Goal: Task Accomplishment & Management: Use online tool/utility

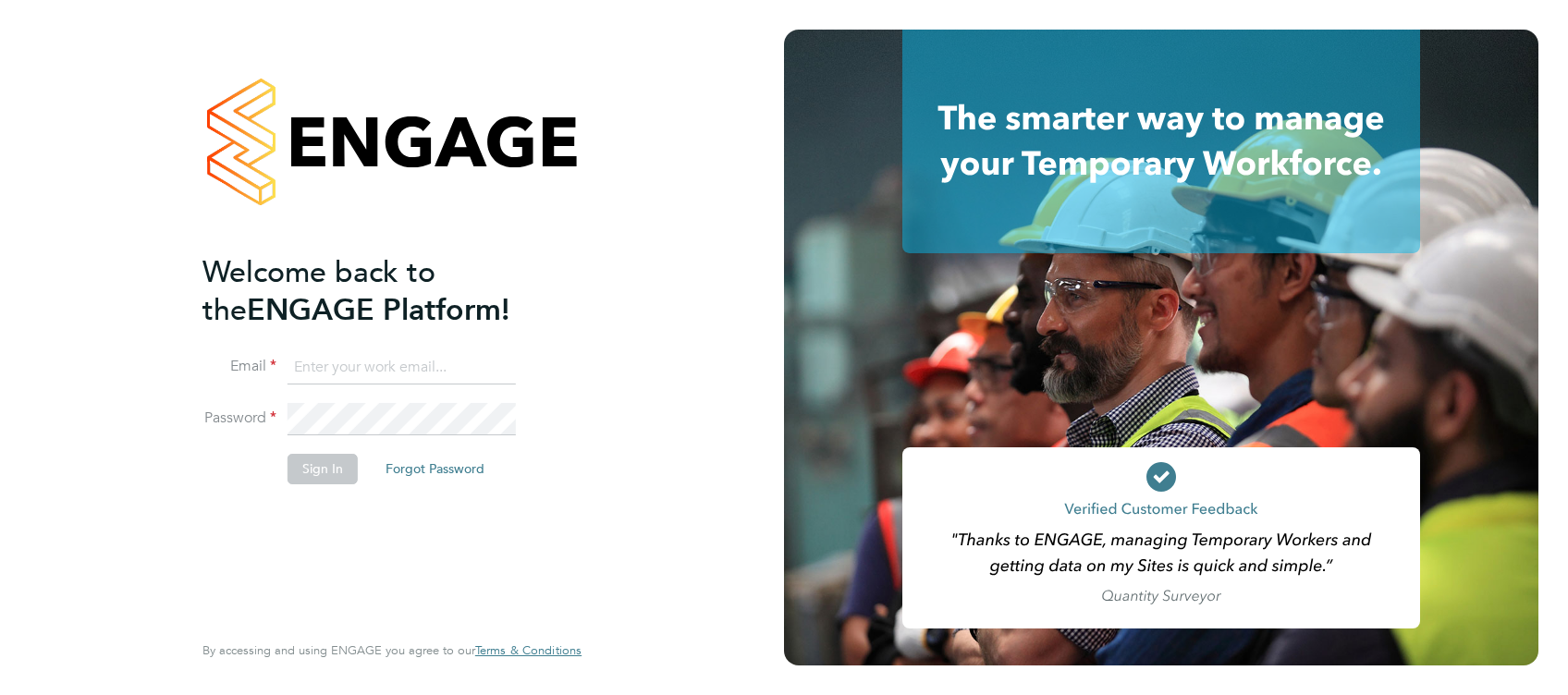
click at [361, 360] on input at bounding box center [402, 367] width 229 height 33
type input "amelia.kelly@hays.com"
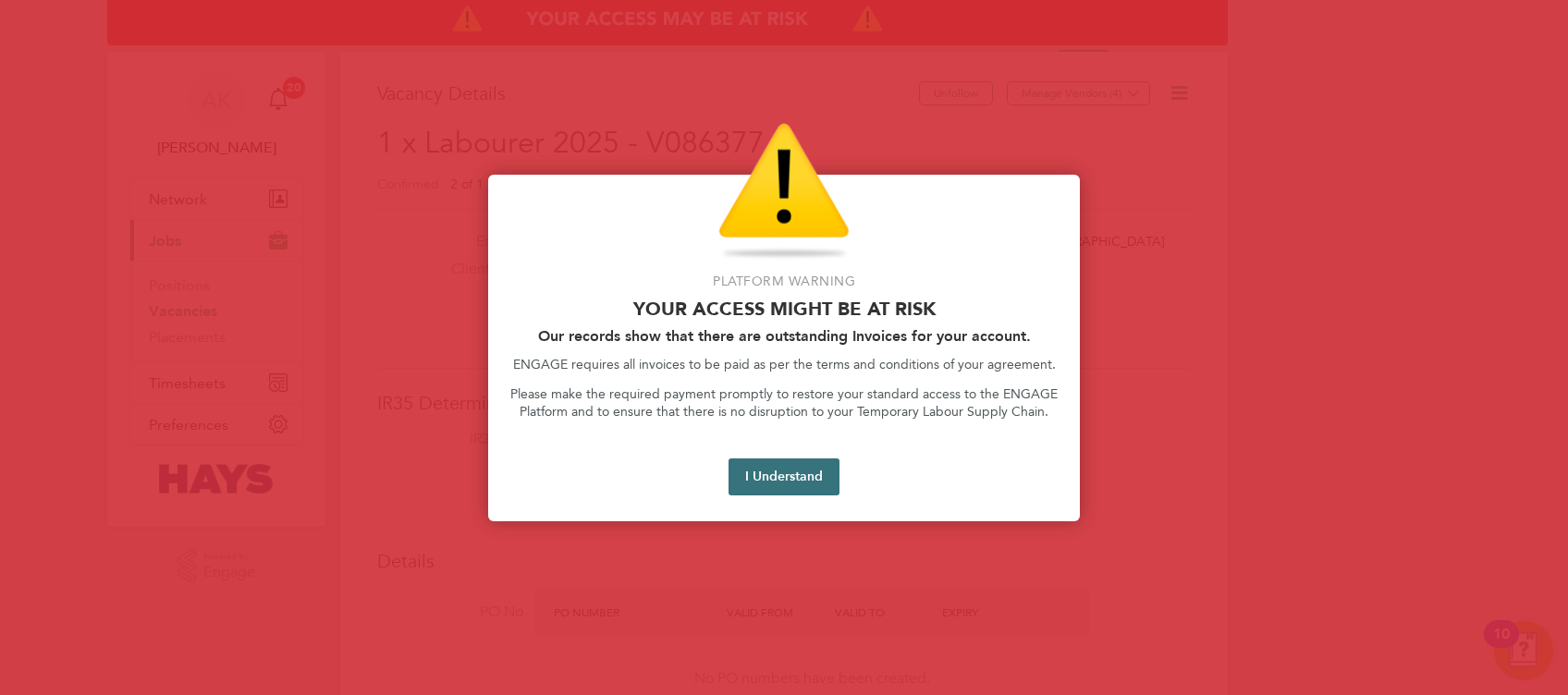
click at [783, 477] on button "I Understand" at bounding box center [784, 477] width 111 height 37
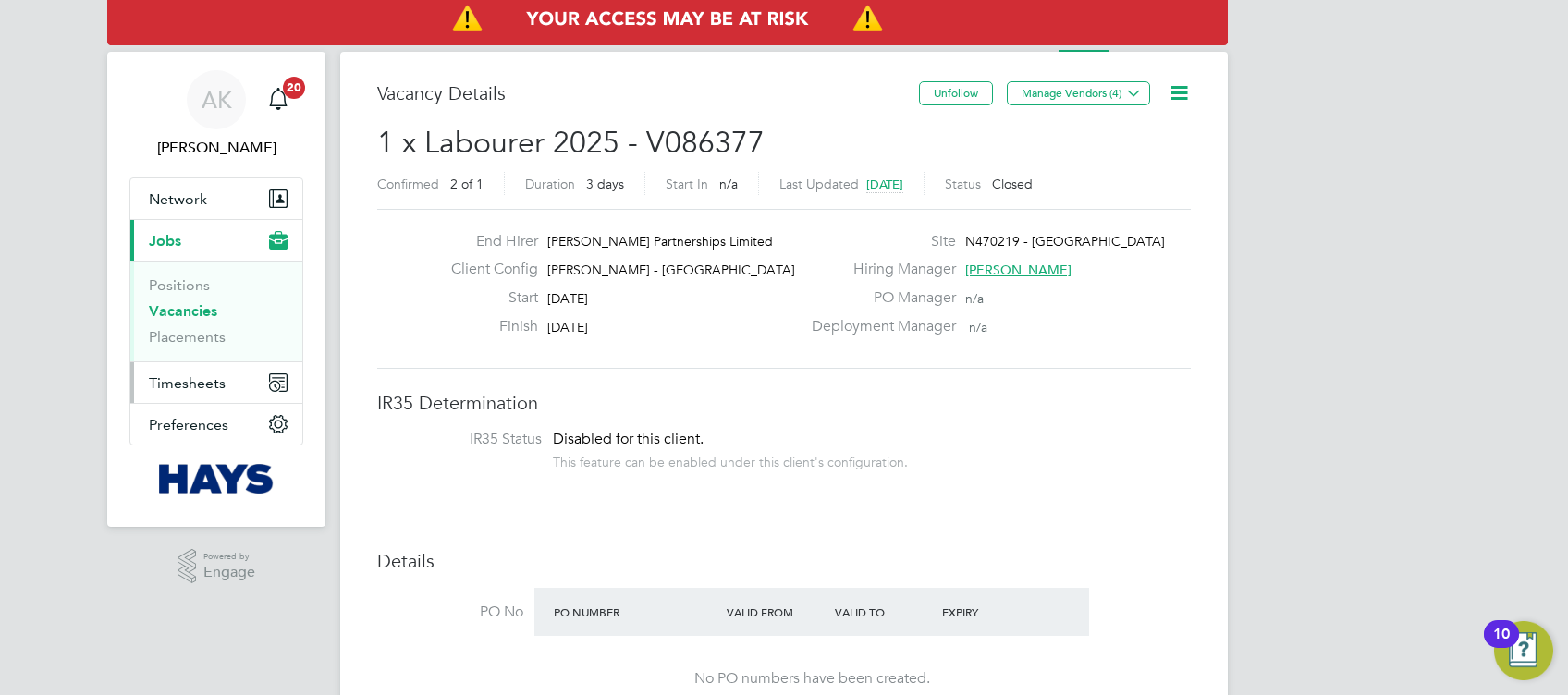
click at [203, 375] on span "Timesheets" at bounding box center [187, 383] width 77 height 17
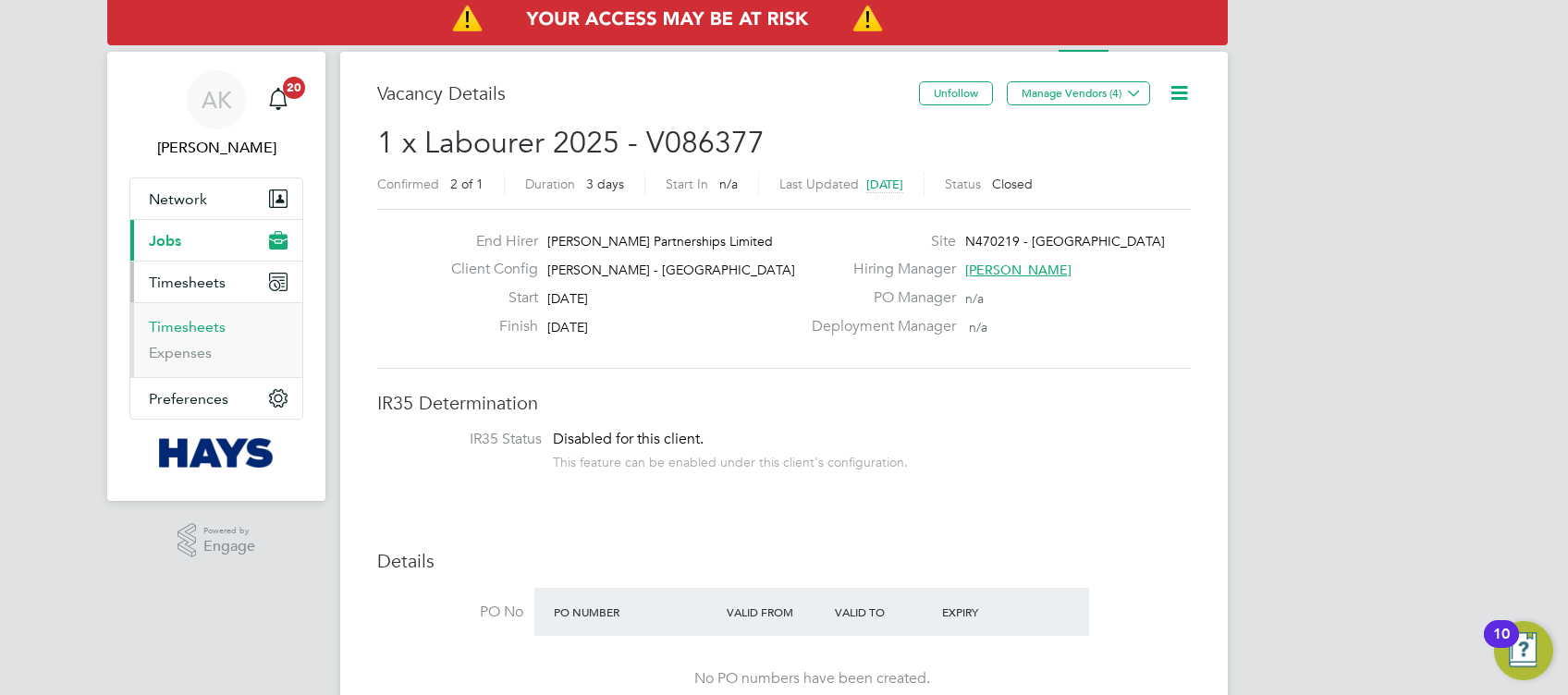
click at [204, 331] on link "Timesheets" at bounding box center [187, 327] width 77 height 17
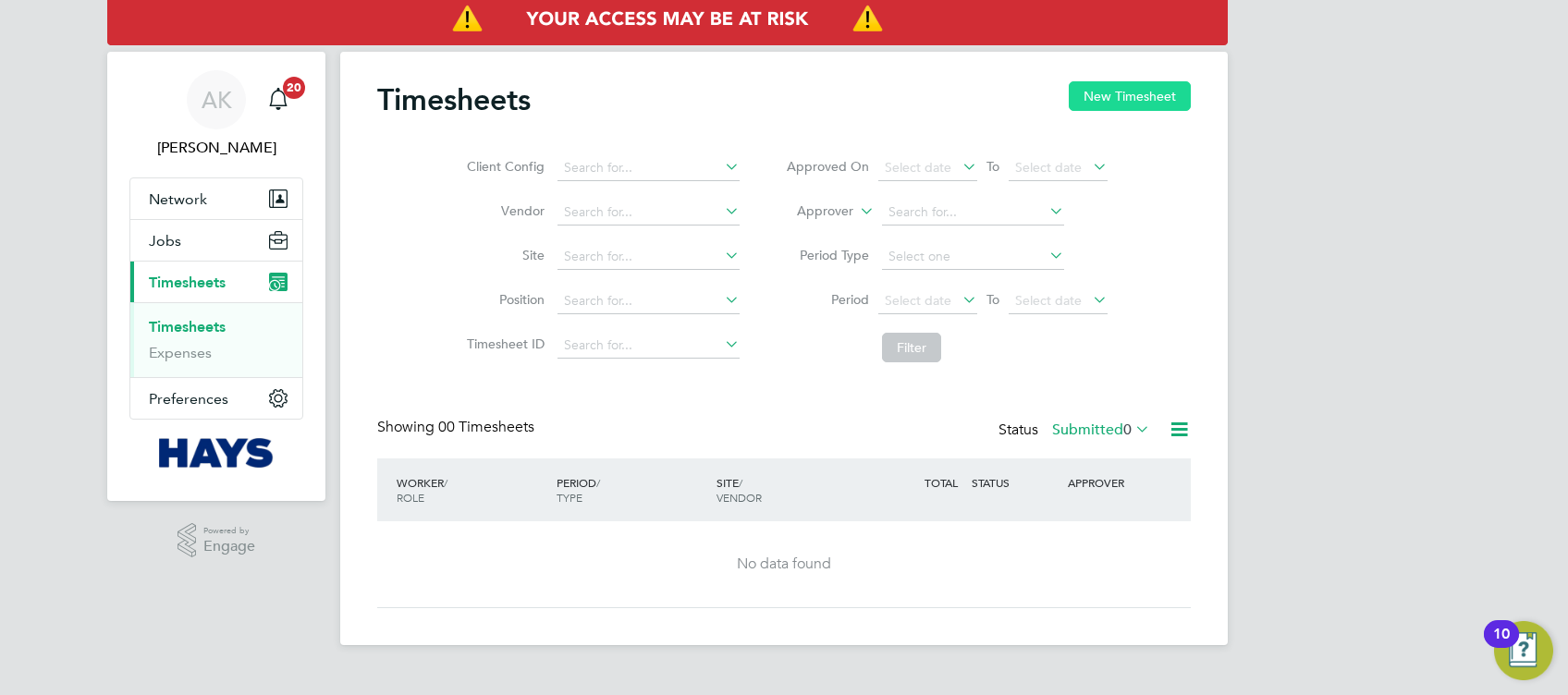
click at [1103, 101] on button "New Timesheet" at bounding box center [1130, 96] width 122 height 30
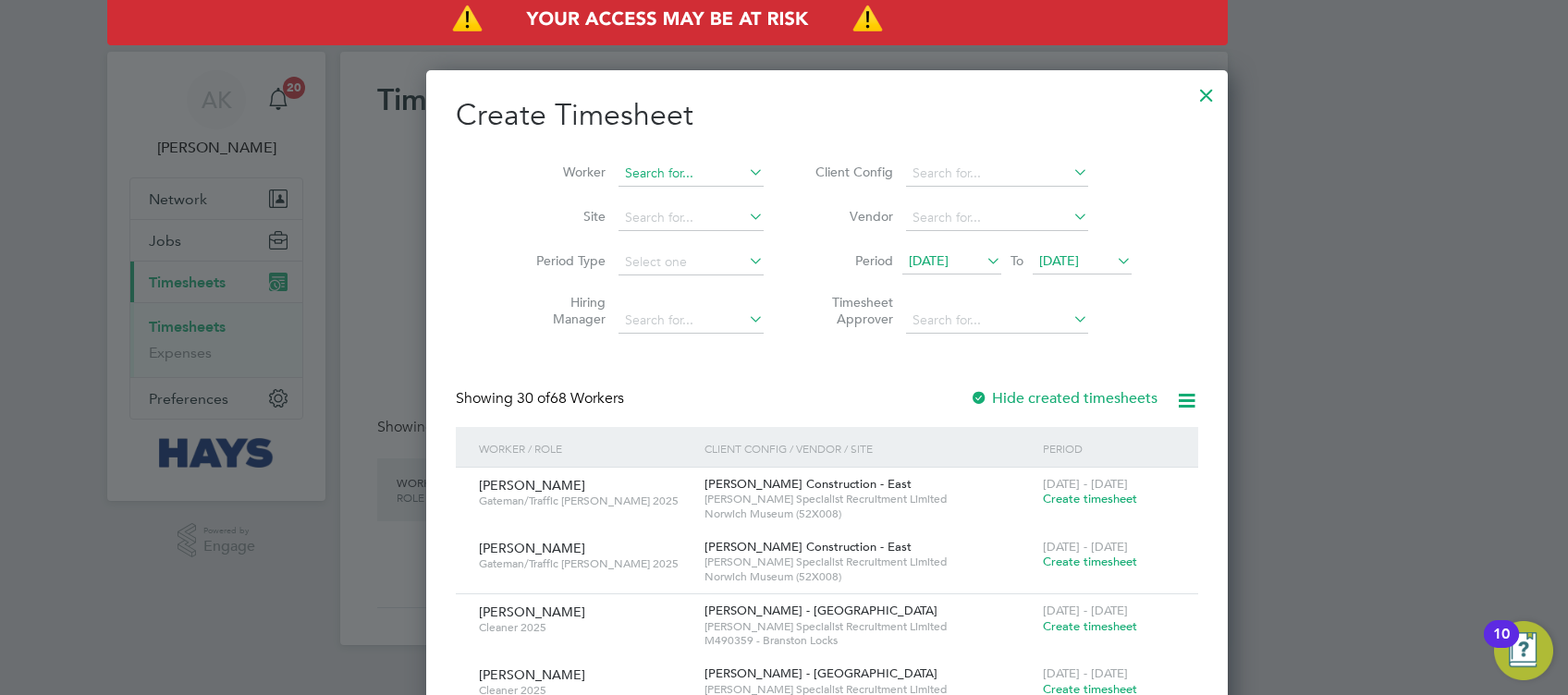
scroll to position [3663, 717]
click at [632, 184] on div "Timesheets New Timesheet Client Config Vendor Site Position Timesheet ID Approv…" at bounding box center [784, 348] width 887 height 593
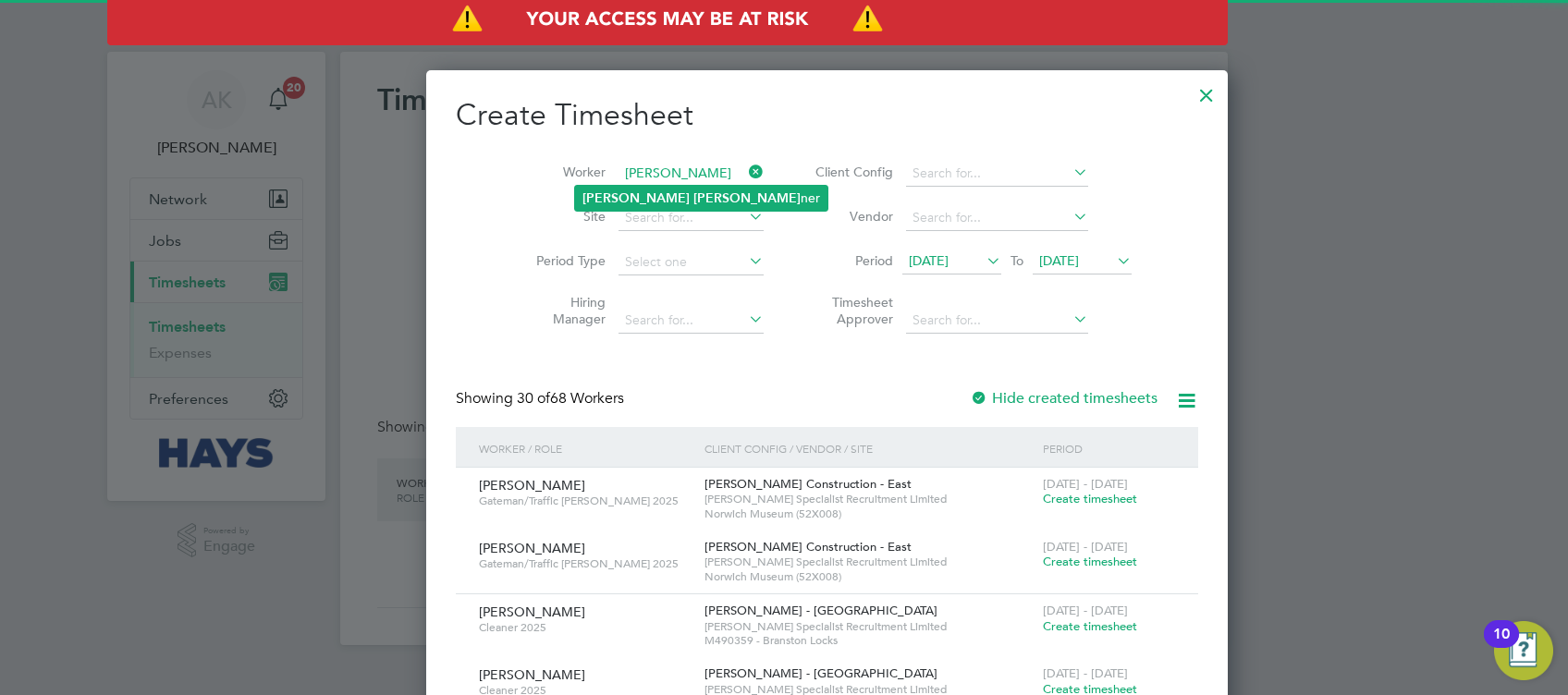
click at [642, 194] on li "[PERSON_NAME] ner" at bounding box center [701, 199] width 252 height 25
type input "[PERSON_NAME]"
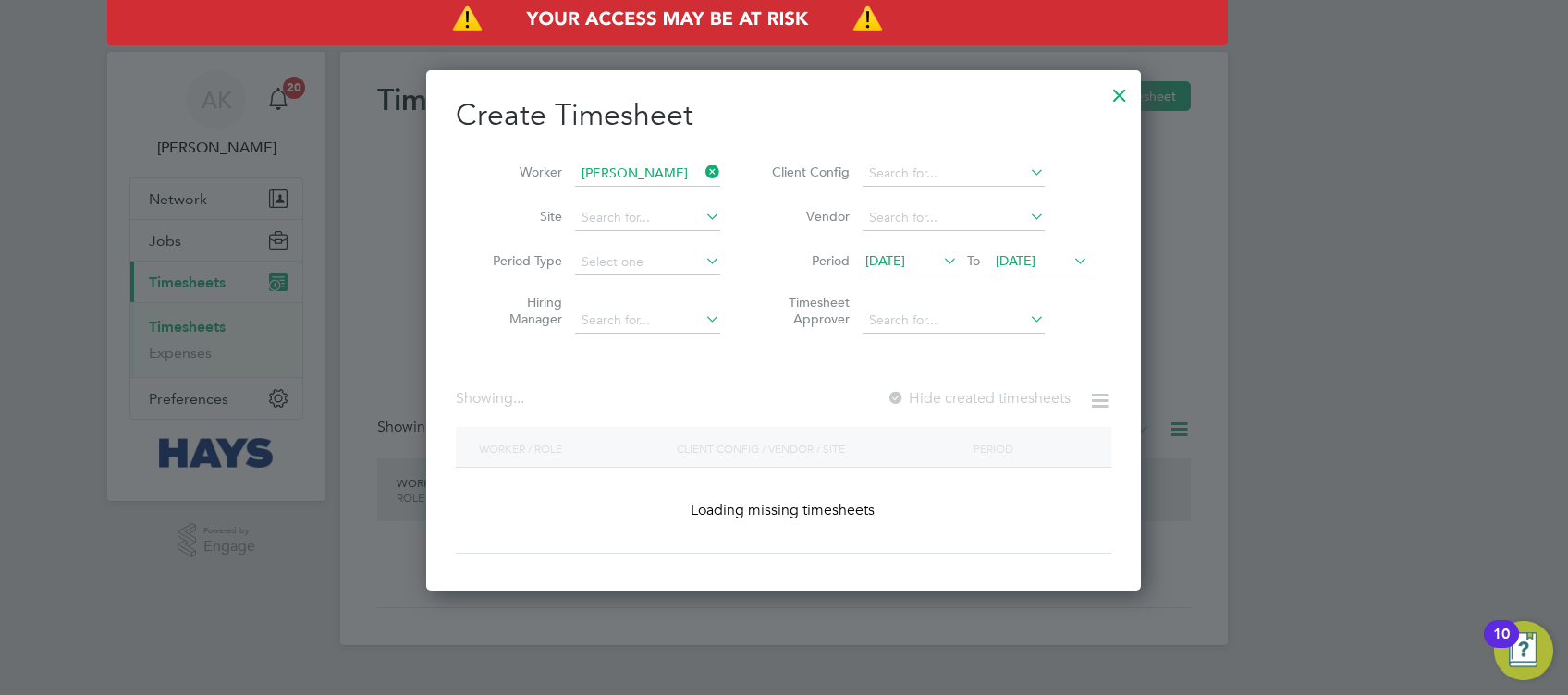
scroll to position [521, 717]
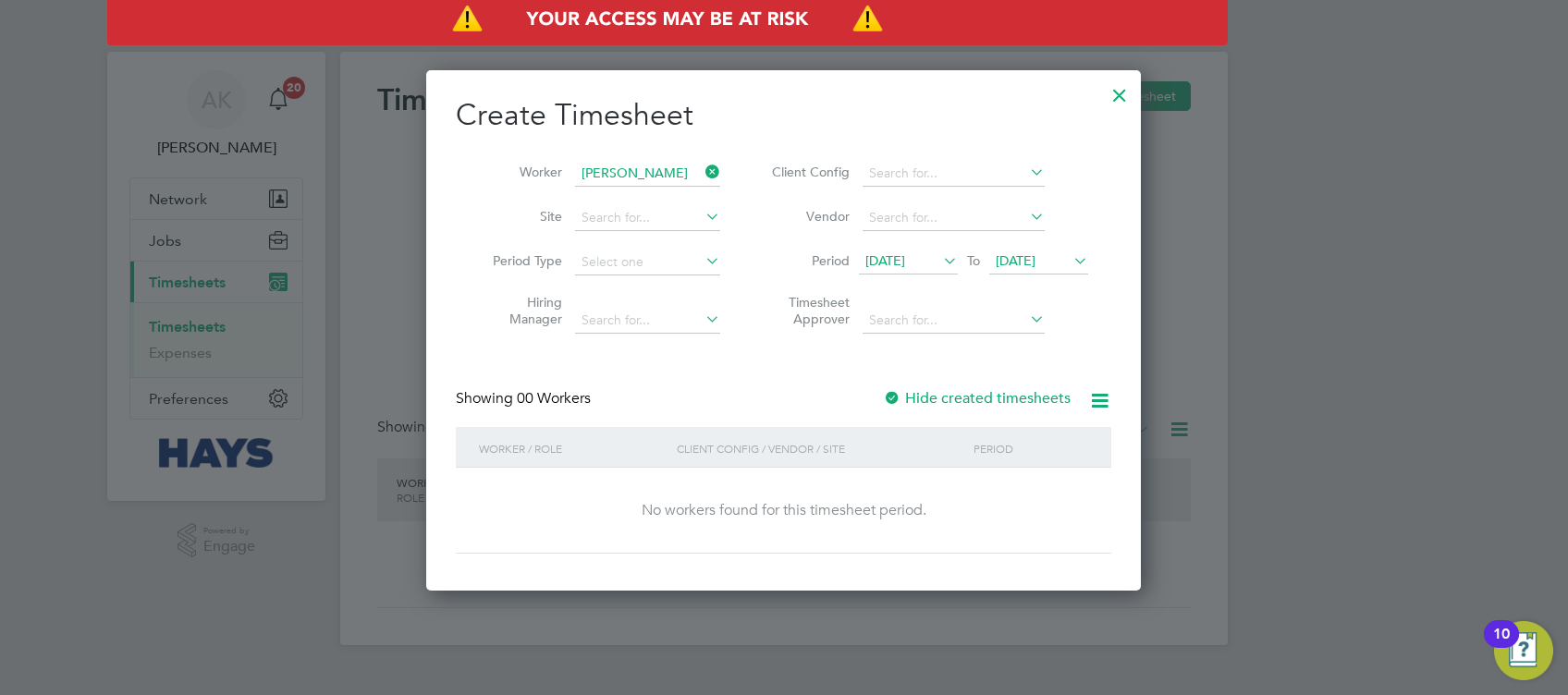
click at [1036, 261] on span "[DATE]" at bounding box center [1015, 260] width 40 height 16
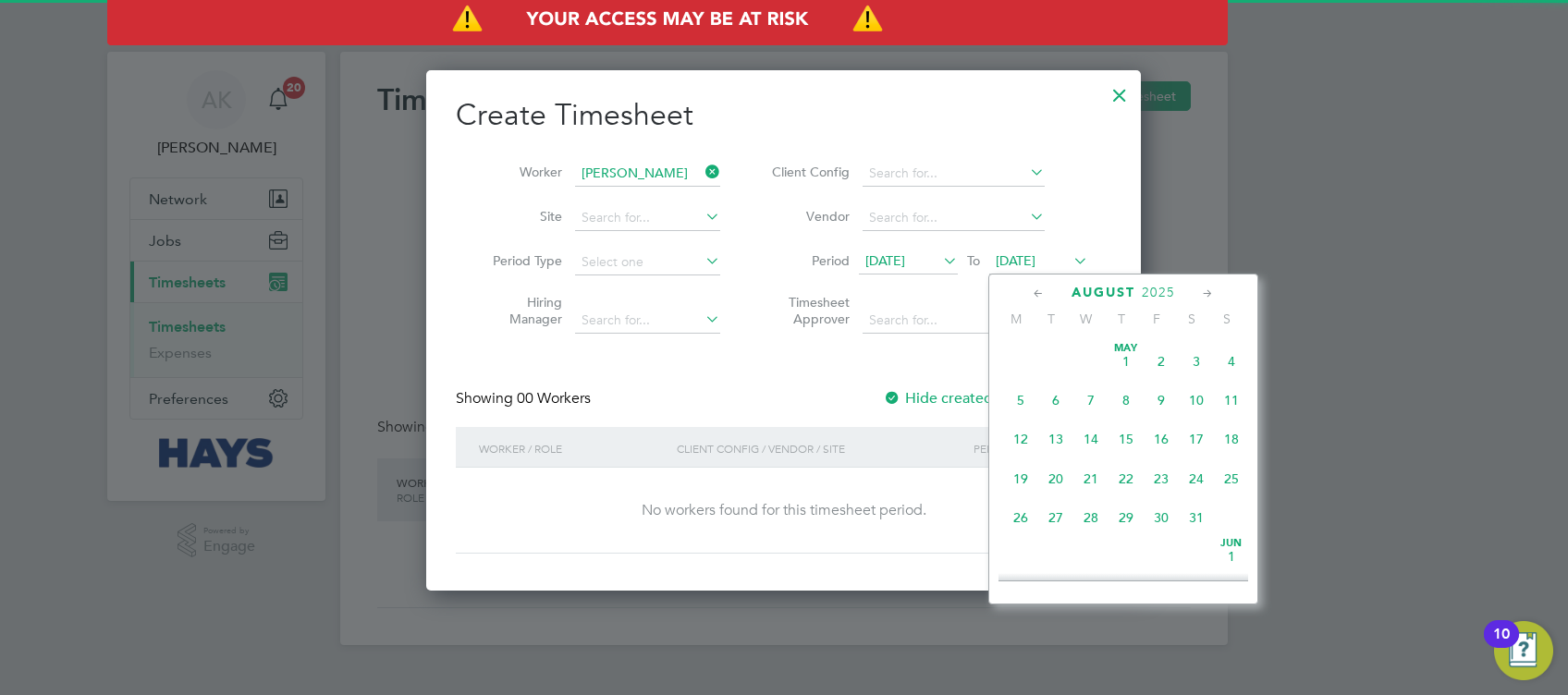
scroll to position [730, 0]
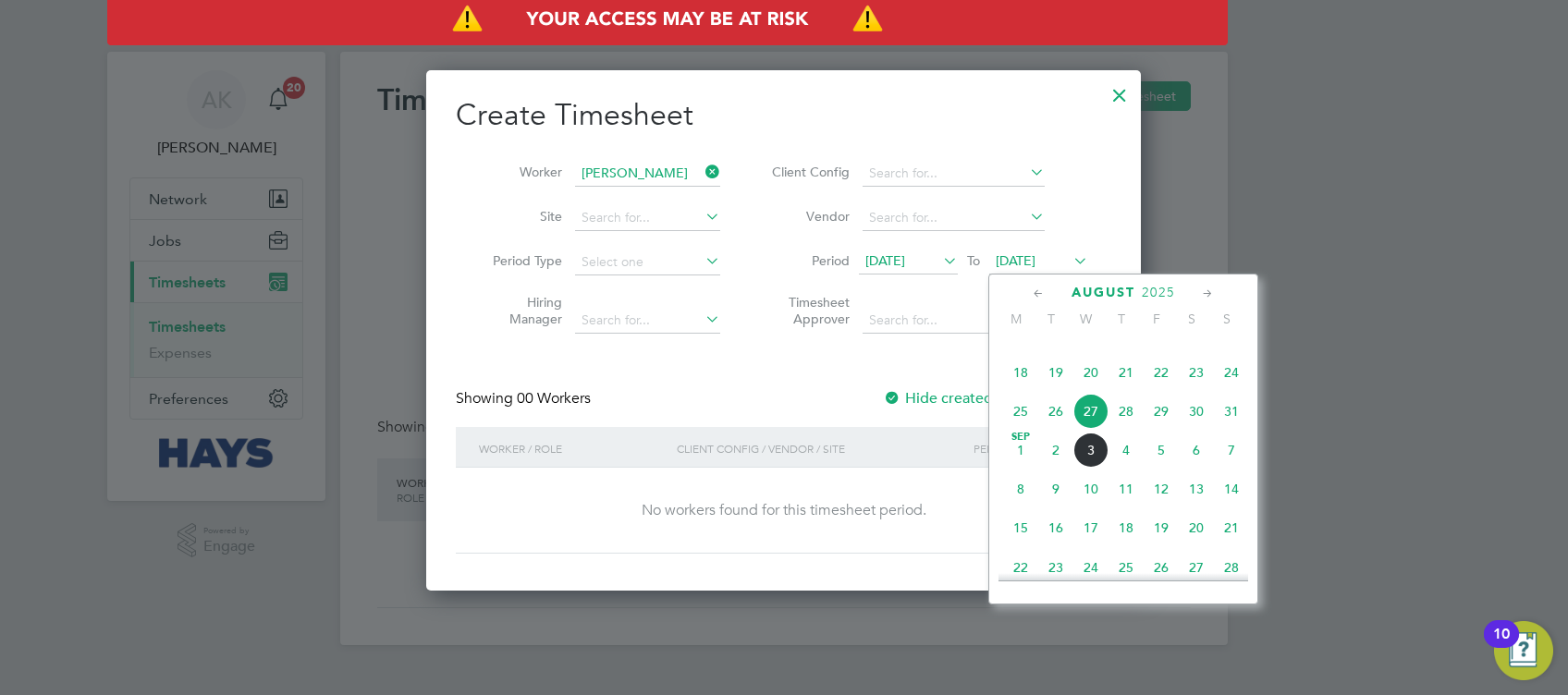
click at [1164, 428] on span "29" at bounding box center [1161, 411] width 35 height 35
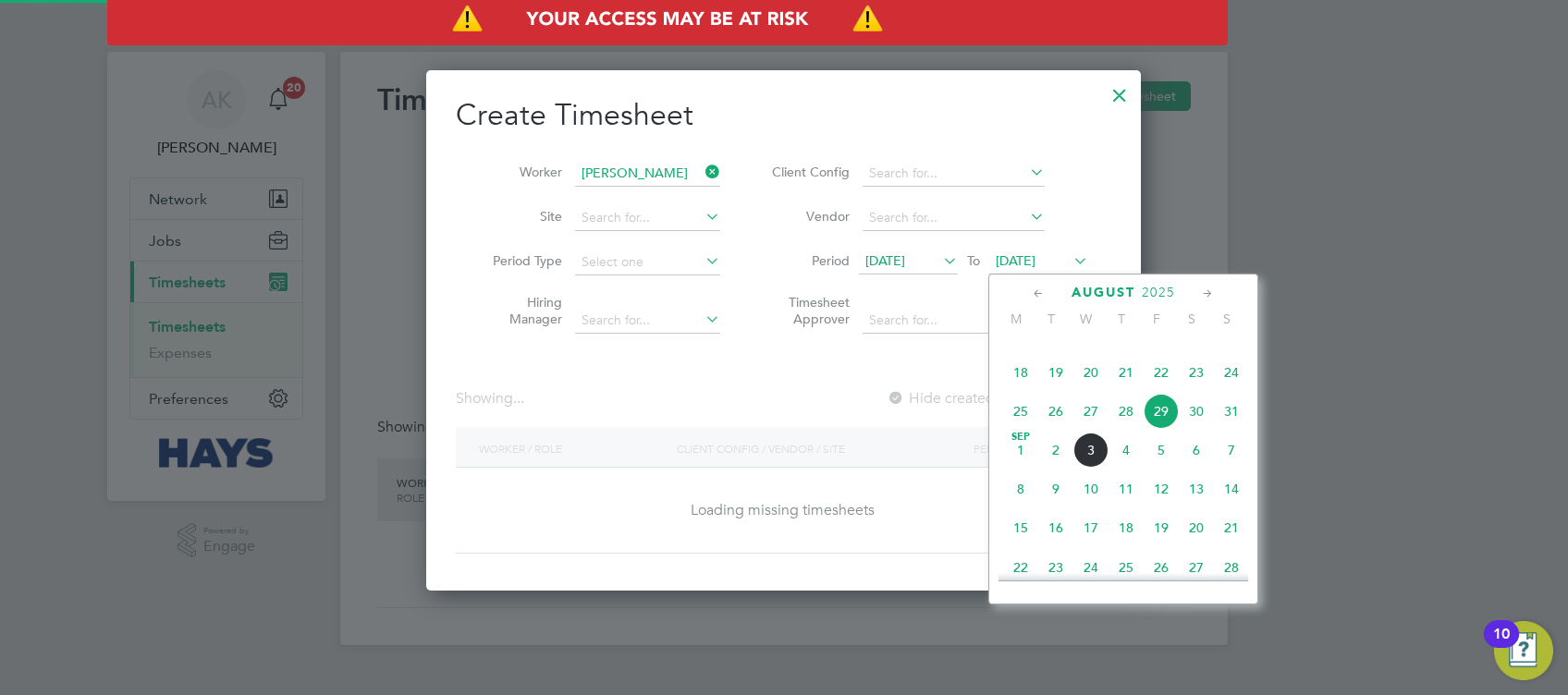
scroll to position [521, 717]
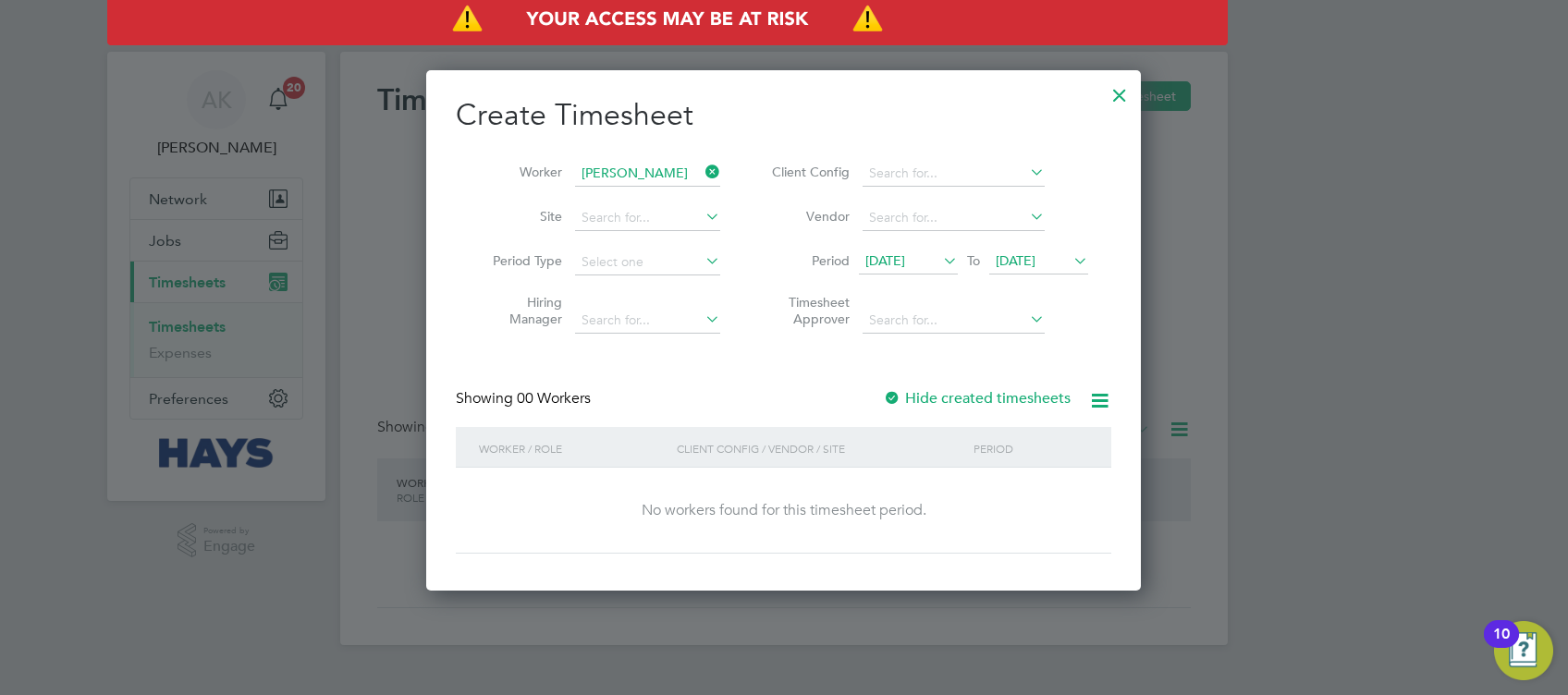
click at [893, 395] on div at bounding box center [892, 398] width 18 height 18
click at [1036, 261] on span "[DATE]" at bounding box center [1015, 260] width 40 height 16
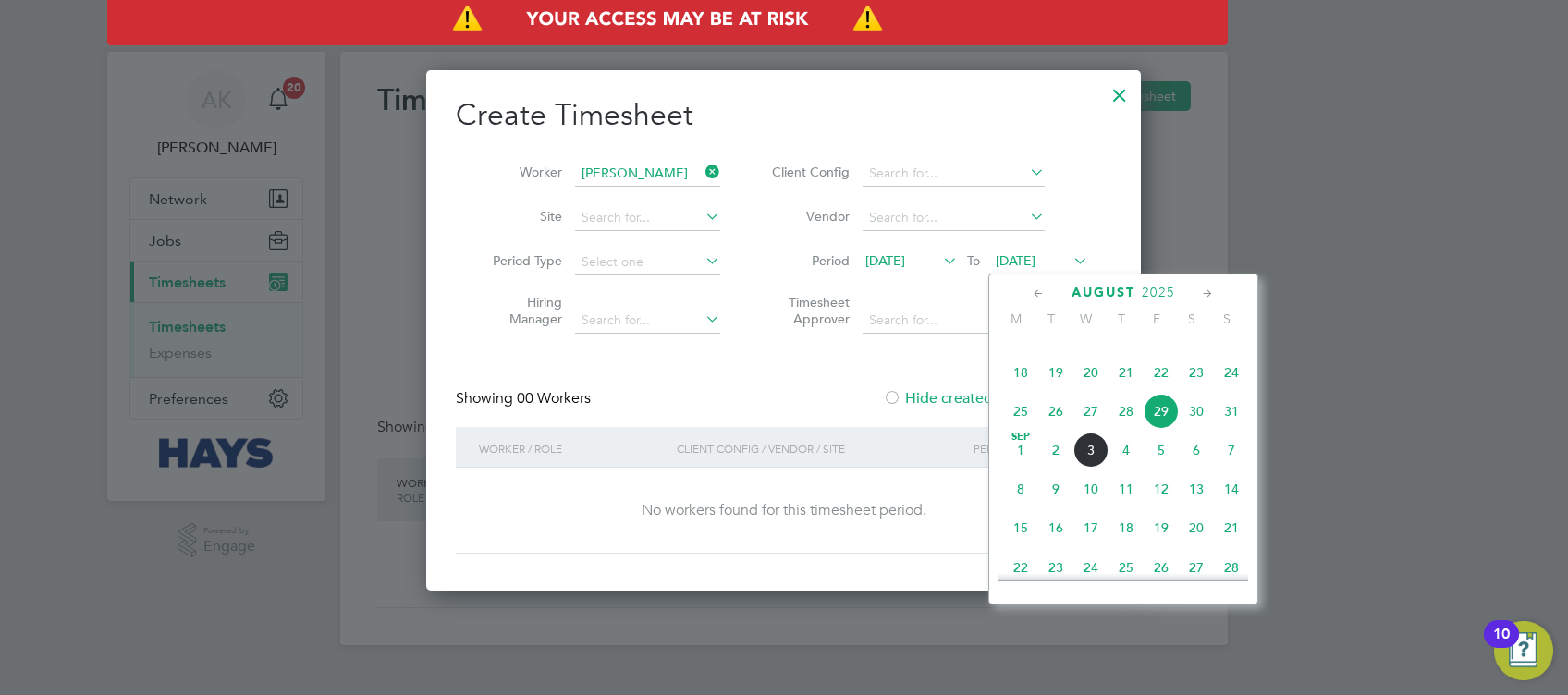
click at [1196, 428] on span "30" at bounding box center [1197, 411] width 35 height 35
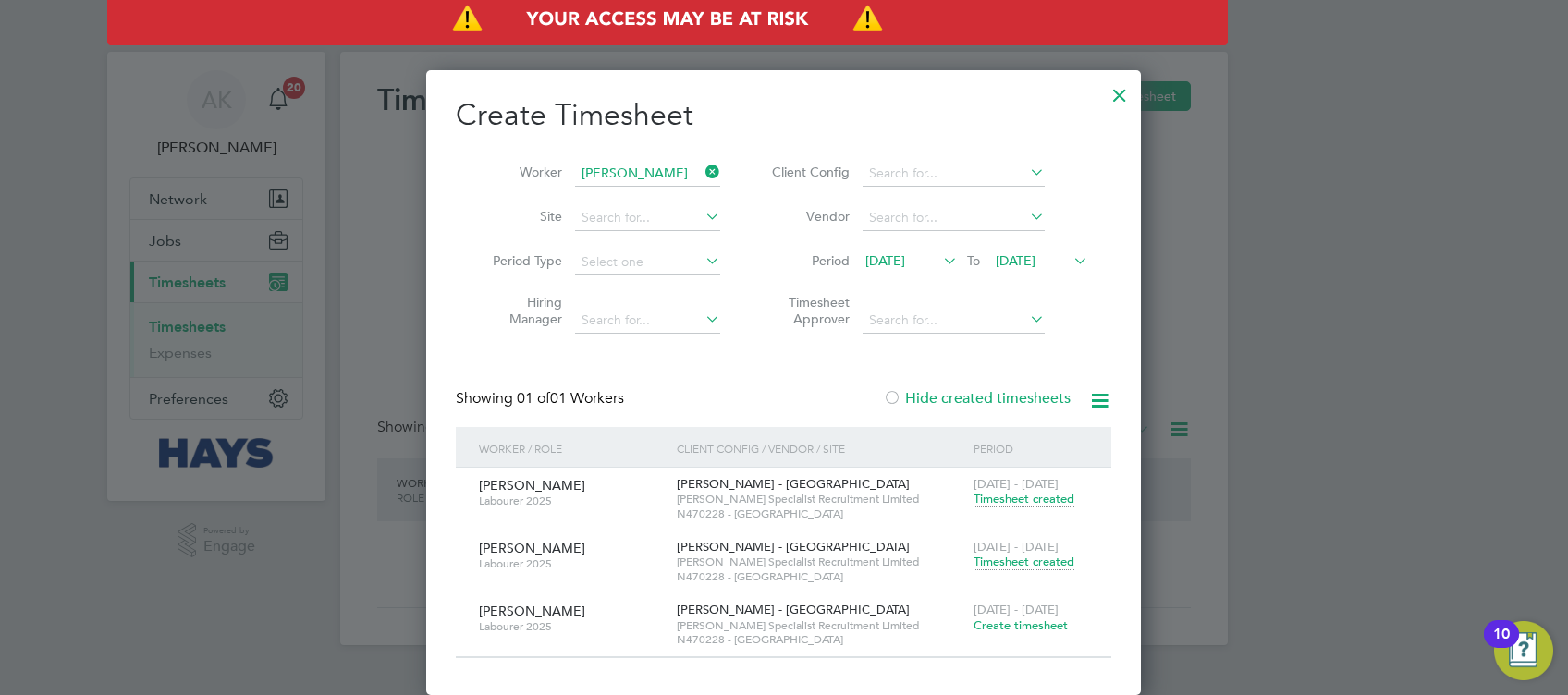
click at [1018, 564] on span "Timesheet created" at bounding box center [1024, 561] width 101 height 16
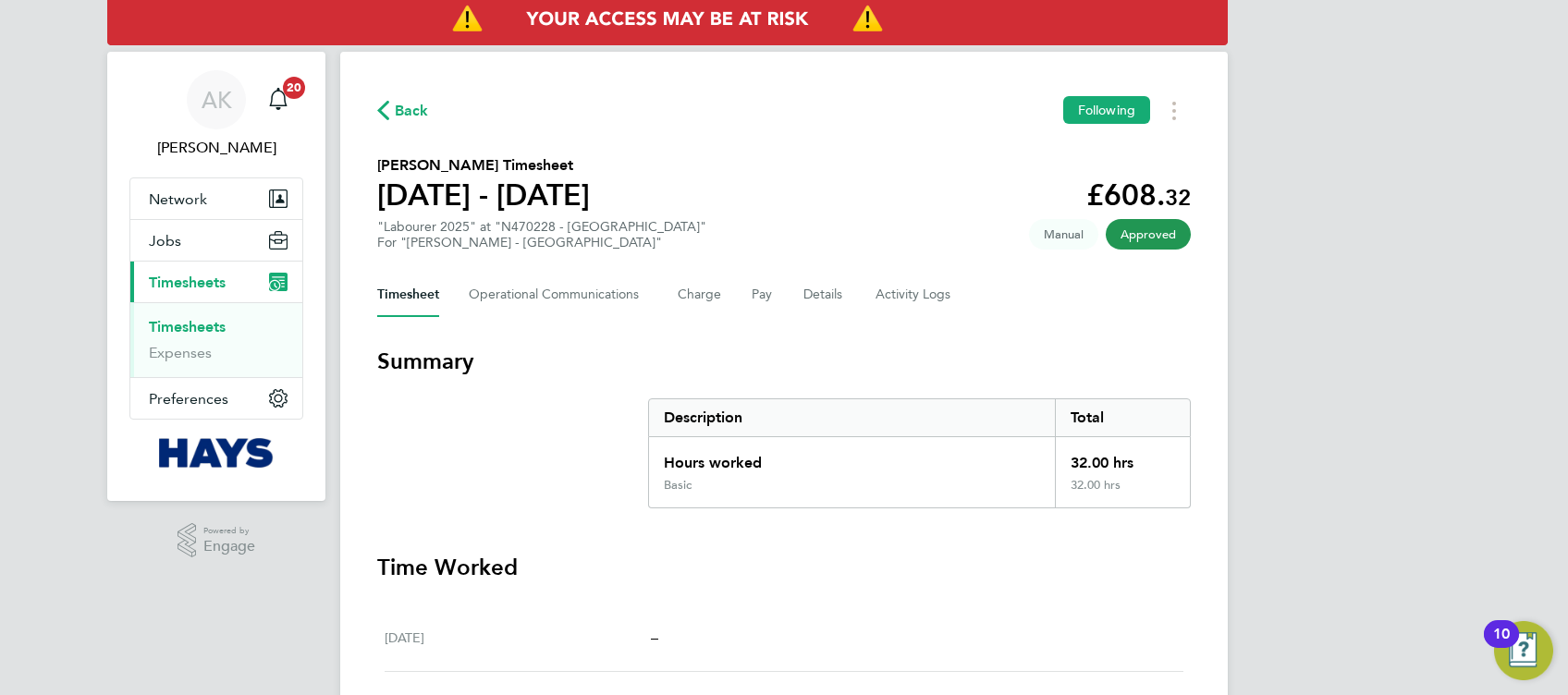
click at [413, 112] on span "Back" at bounding box center [411, 111] width 34 height 22
